Goal: Find contact information: Obtain details needed to contact an individual or organization

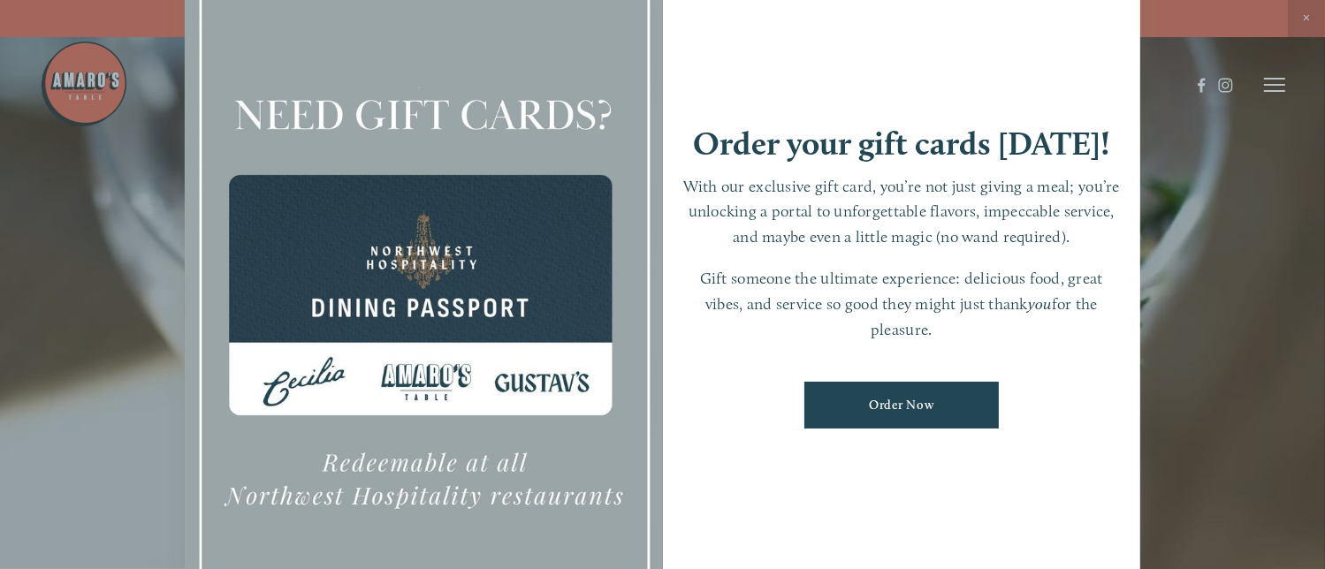
click at [1195, 233] on div at bounding box center [662, 284] width 1325 height 569
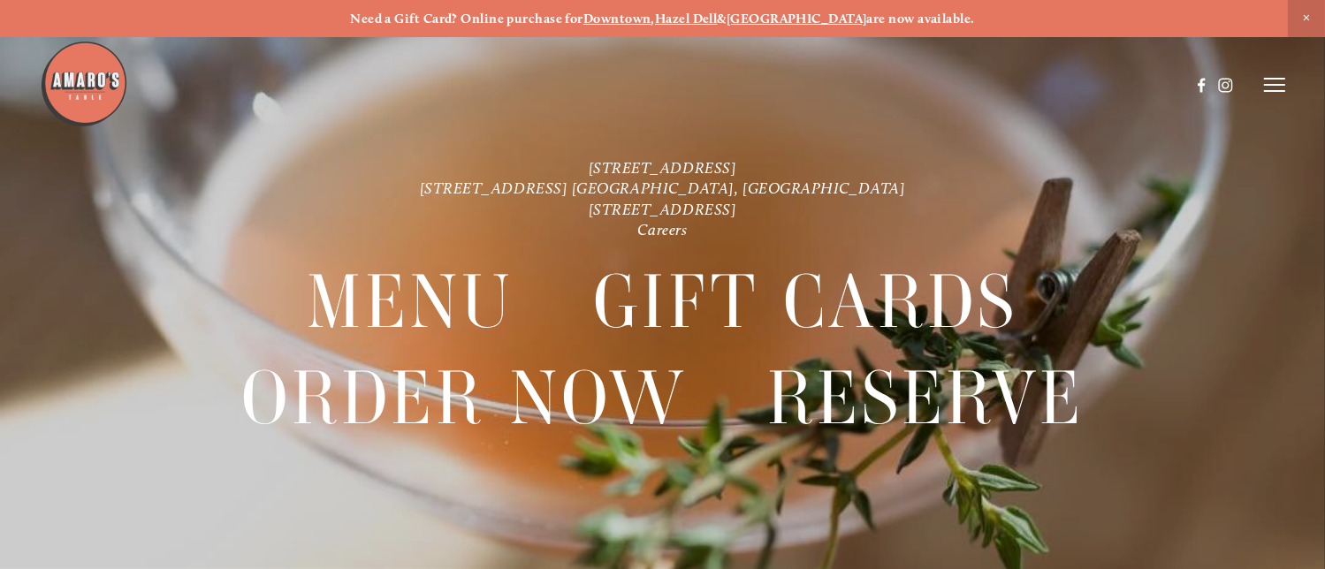
click at [1287, 86] on div at bounding box center [662, 284] width 1325 height 569
click at [1279, 85] on line at bounding box center [1274, 85] width 21 height 0
click at [794, 17] on strong "[GEOGRAPHIC_DATA]" at bounding box center [797, 19] width 141 height 16
click at [1321, 6] on span "Close Announcement" at bounding box center [1306, 18] width 37 height 37
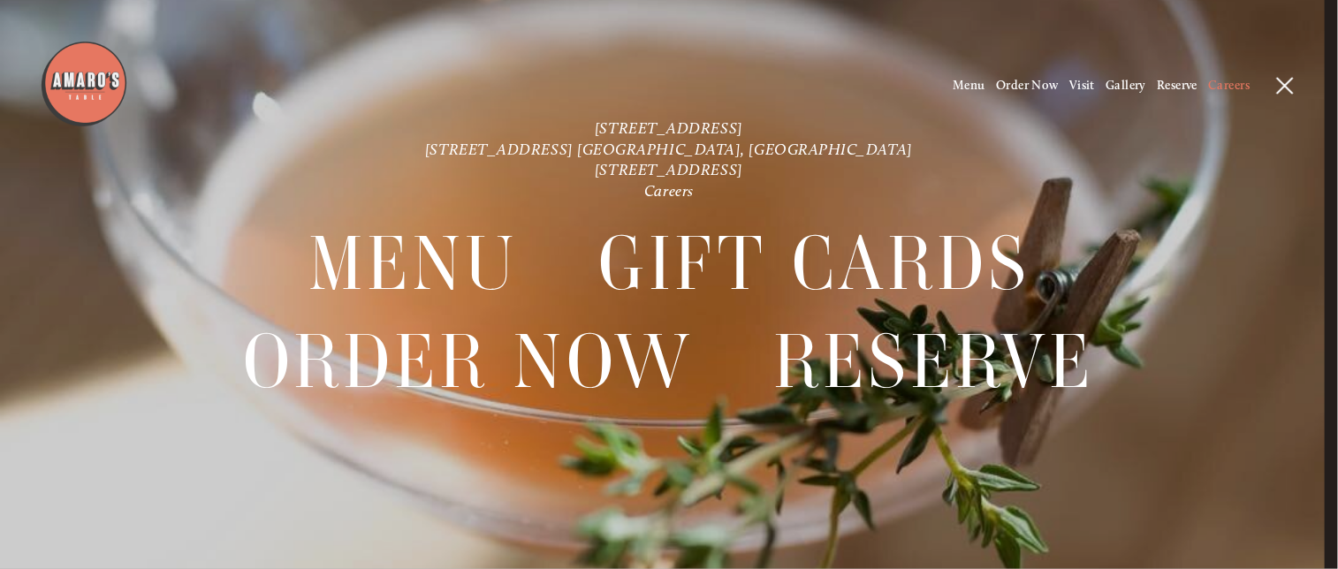
click at [1221, 81] on span "Careers" at bounding box center [1229, 85] width 42 height 15
click at [1074, 88] on span "Visit" at bounding box center [1082, 85] width 26 height 15
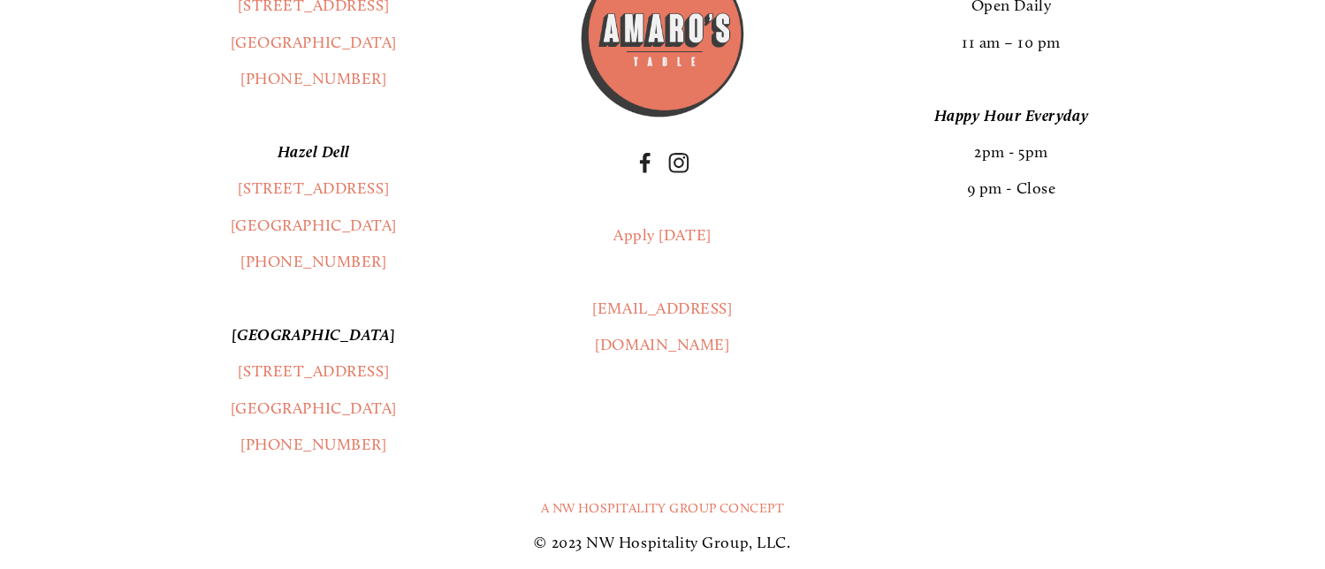
scroll to position [4111, 0]
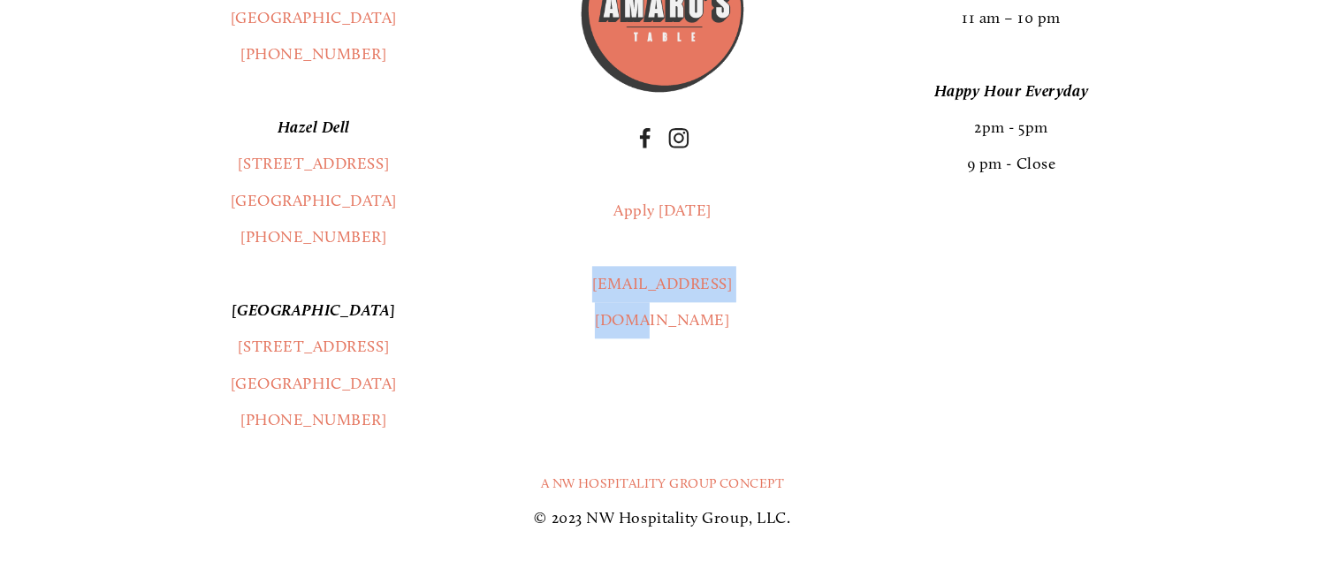
drag, startPoint x: 758, startPoint y: 292, endPoint x: 576, endPoint y: 293, distance: 182.1
click at [576, 293] on div "Apply [DATE] [EMAIL_ADDRESS][DOMAIN_NAME]" at bounding box center [663, 266] width 200 height 177
copy link "[EMAIL_ADDRESS][DOMAIN_NAME]"
